Goal: Find specific page/section: Find specific page/section

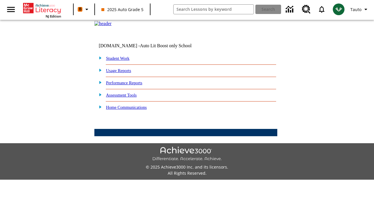
click at [121, 61] on link "Student Work" at bounding box center [117, 58] width 23 height 5
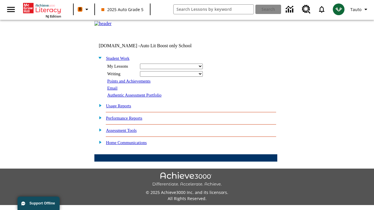
select select "/options/reports/?report_id=24&atype=14&section=2"
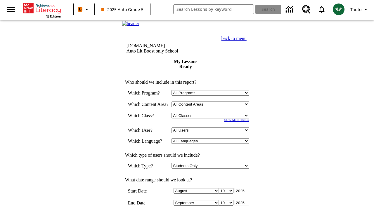
scroll to position [152, 0]
